Goal: Task Accomplishment & Management: Manage account settings

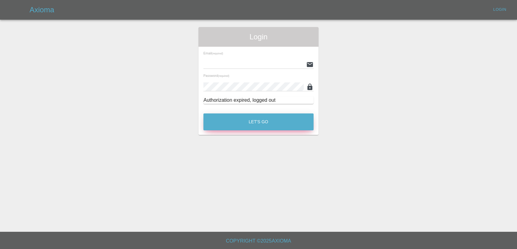
type input "[EMAIL_ADDRESS][DOMAIN_NAME]"
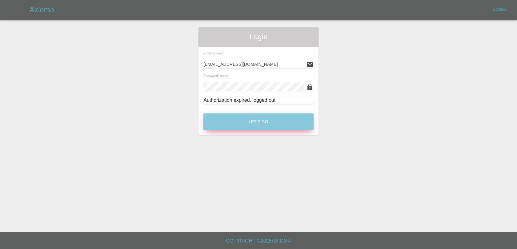
click at [222, 122] on button "Let's Go" at bounding box center [258, 122] width 110 height 17
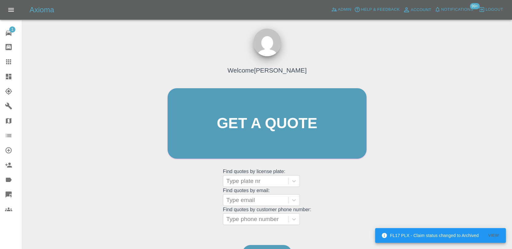
click at [458, 7] on span "Notifications" at bounding box center [458, 9] width 32 height 7
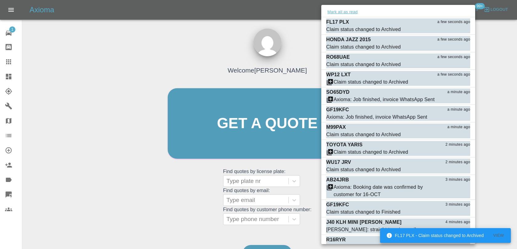
click at [349, 12] on button "Mark all as read" at bounding box center [342, 12] width 33 height 7
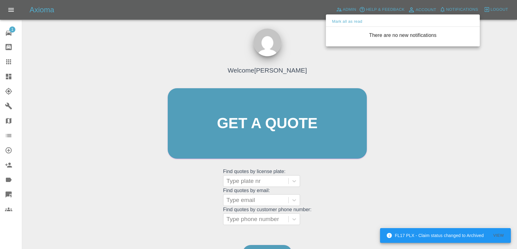
click at [308, 32] on div at bounding box center [258, 124] width 517 height 249
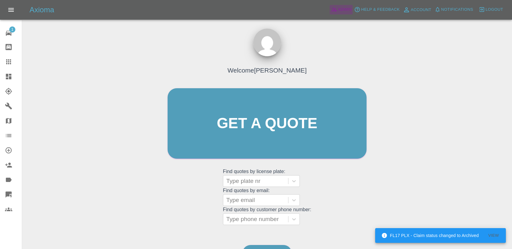
click at [344, 10] on span "Admin" at bounding box center [345, 9] width 14 height 7
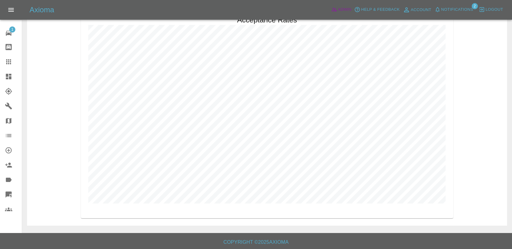
scroll to position [1269, 0]
